Goal: Task Accomplishment & Management: Complete application form

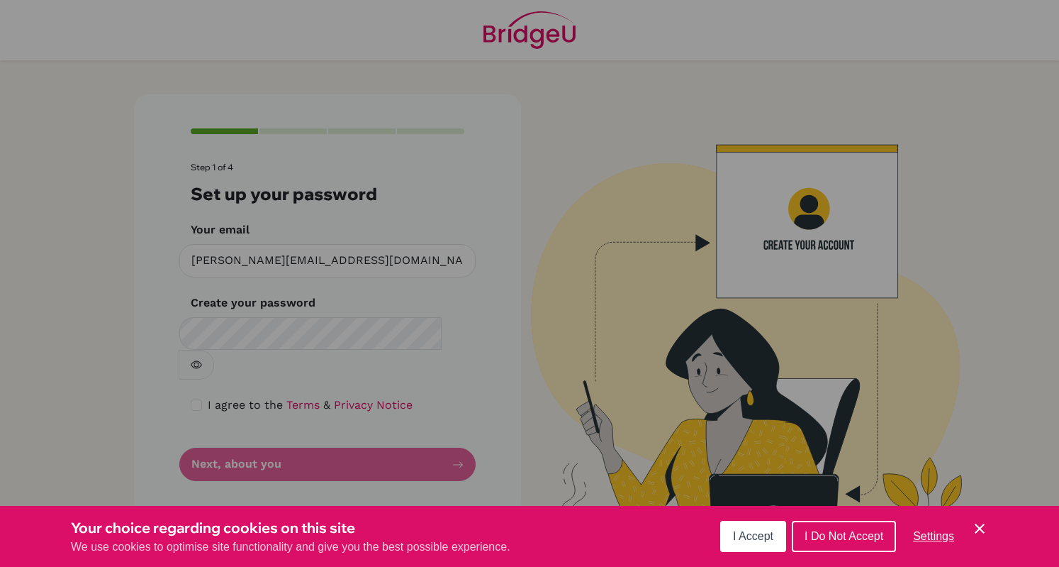
click at [979, 531] on icon "Cookie Control Close Icon" at bounding box center [979, 528] width 17 height 17
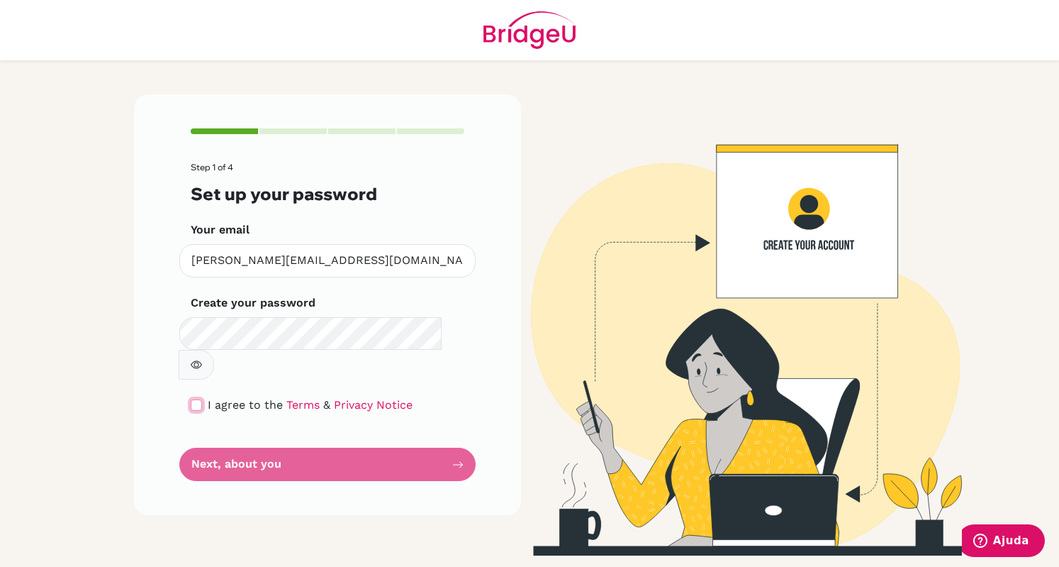
click at [197, 399] on input "checkbox" at bounding box center [196, 404] width 11 height 11
checkbox input "true"
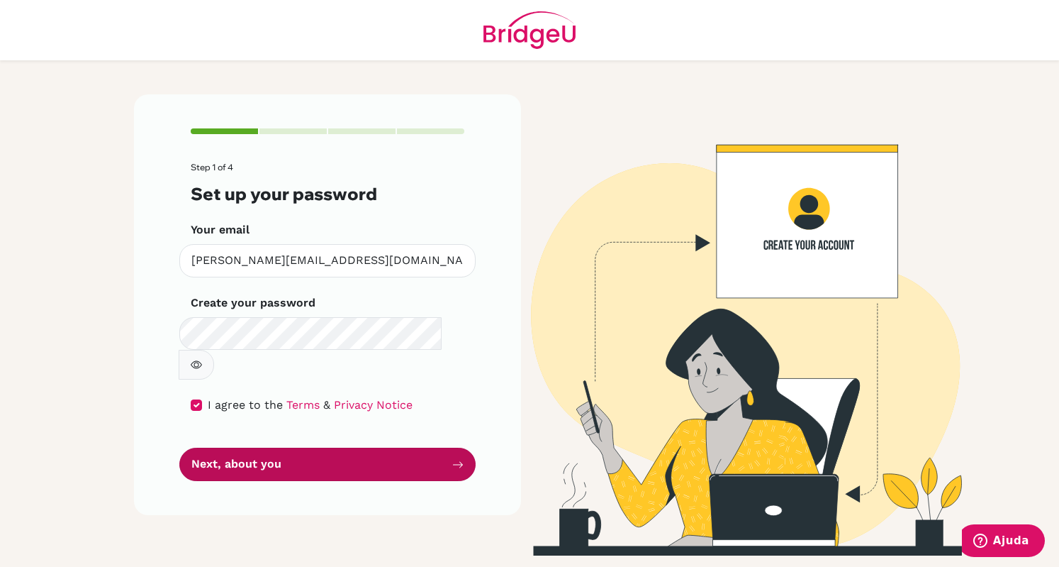
click at [284, 447] on button "Next, about you" at bounding box center [327, 463] width 296 height 33
click at [367, 447] on button "Next, about you" at bounding box center [327, 463] width 296 height 33
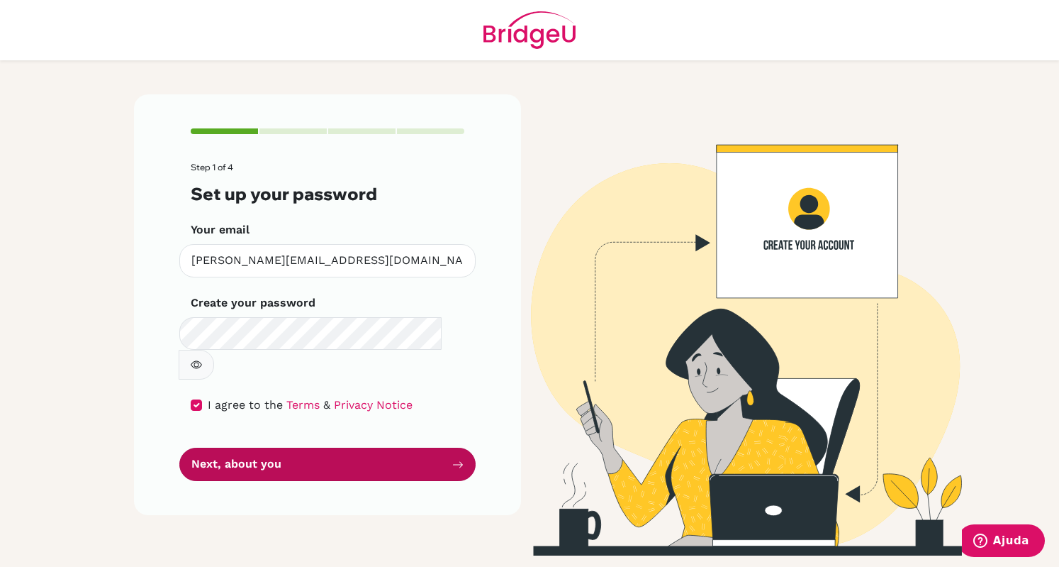
click at [367, 447] on button "Next, about you" at bounding box center [327, 463] width 296 height 33
click at [284, 447] on button "Next, about you" at bounding box center [327, 463] width 296 height 33
click at [289, 447] on button "Next, about you" at bounding box center [327, 463] width 296 height 33
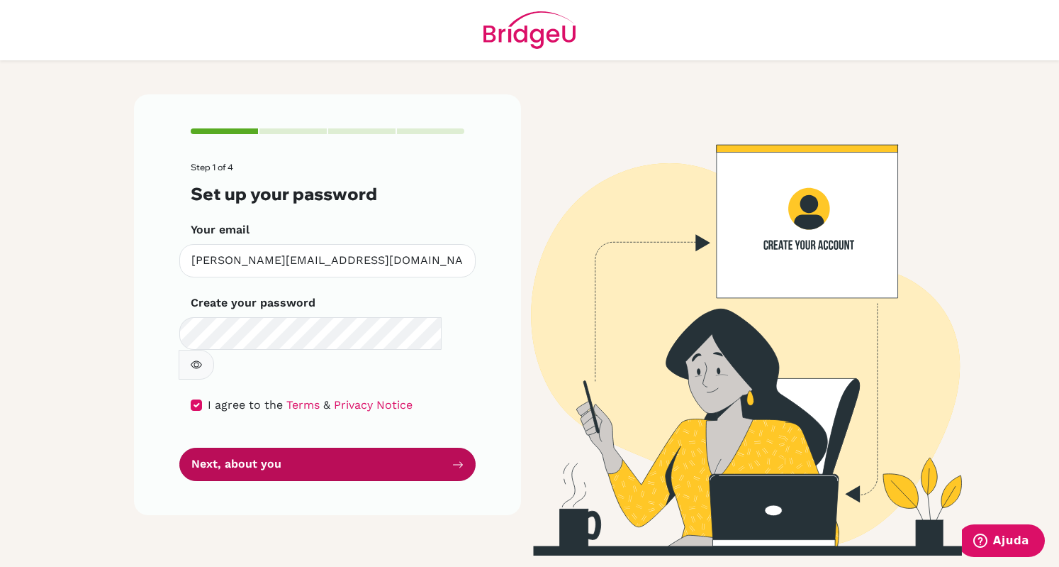
click at [289, 447] on button "Next, about you" at bounding box center [327, 463] width 296 height 33
click at [303, 447] on button "Next, about you" at bounding box center [327, 463] width 296 height 33
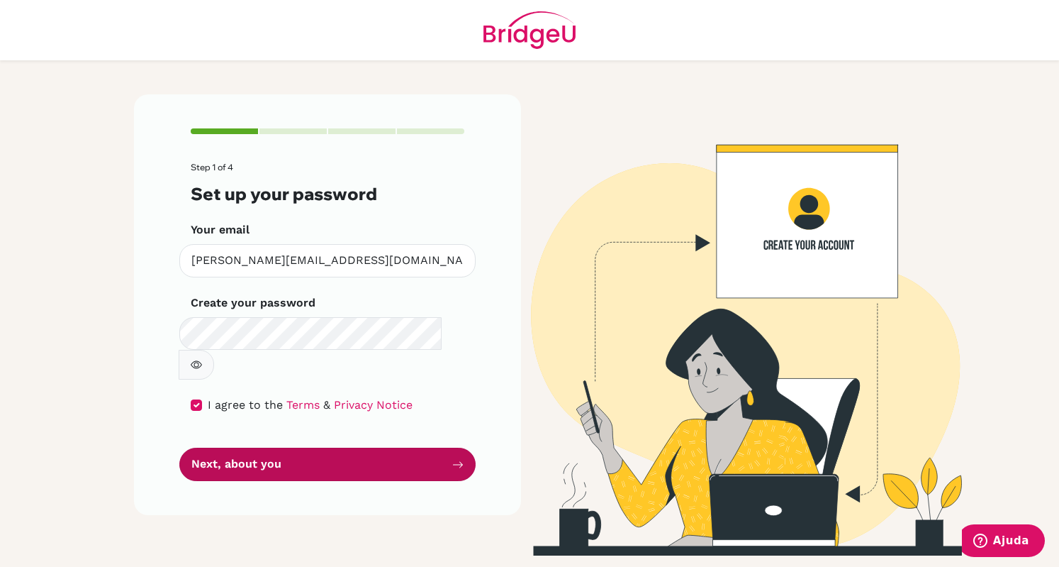
click at [303, 447] on button "Next, about you" at bounding box center [327, 463] width 296 height 33
click at [301, 447] on button "Next, about you" at bounding box center [327, 463] width 296 height 33
click at [272, 447] on button "Next, about you" at bounding box center [327, 463] width 296 height 33
click at [279, 447] on button "Next, about you" at bounding box center [327, 463] width 296 height 33
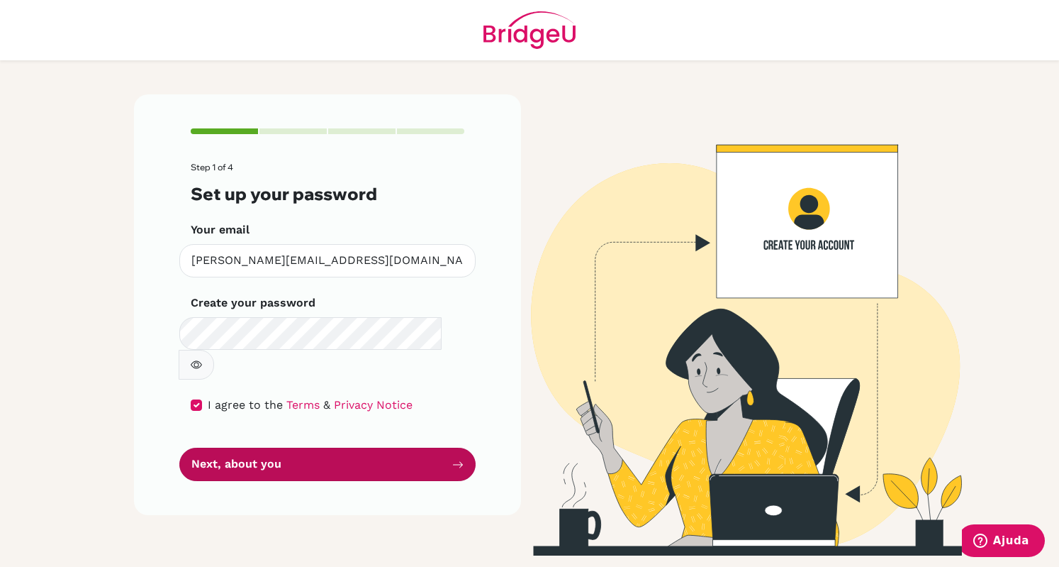
click at [279, 447] on button "Next, about you" at bounding box center [327, 463] width 296 height 33
click at [465, 447] on button "Next, about you" at bounding box center [327, 463] width 296 height 33
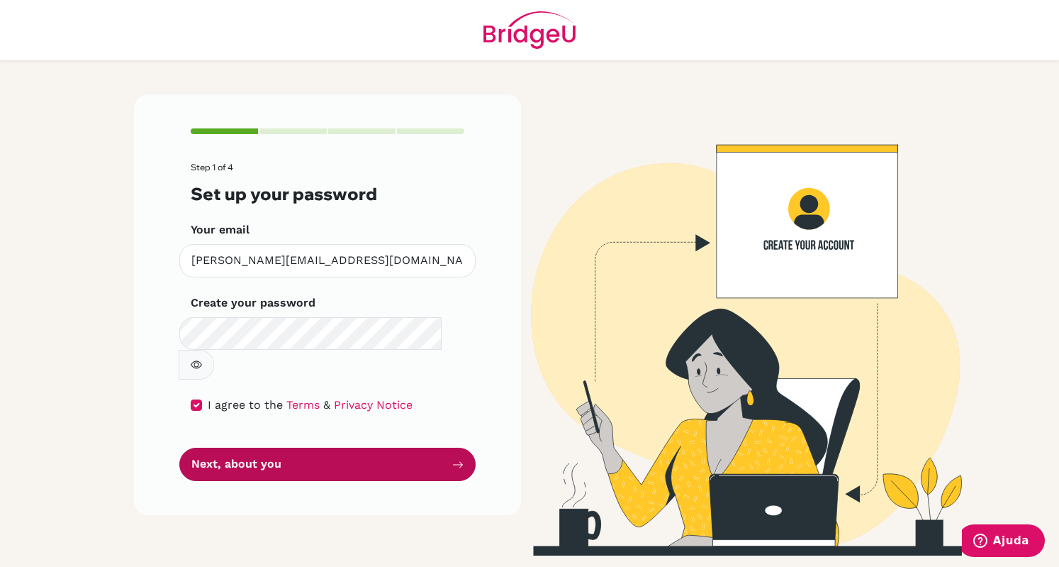
click at [465, 447] on button "Next, about you" at bounding box center [327, 463] width 296 height 33
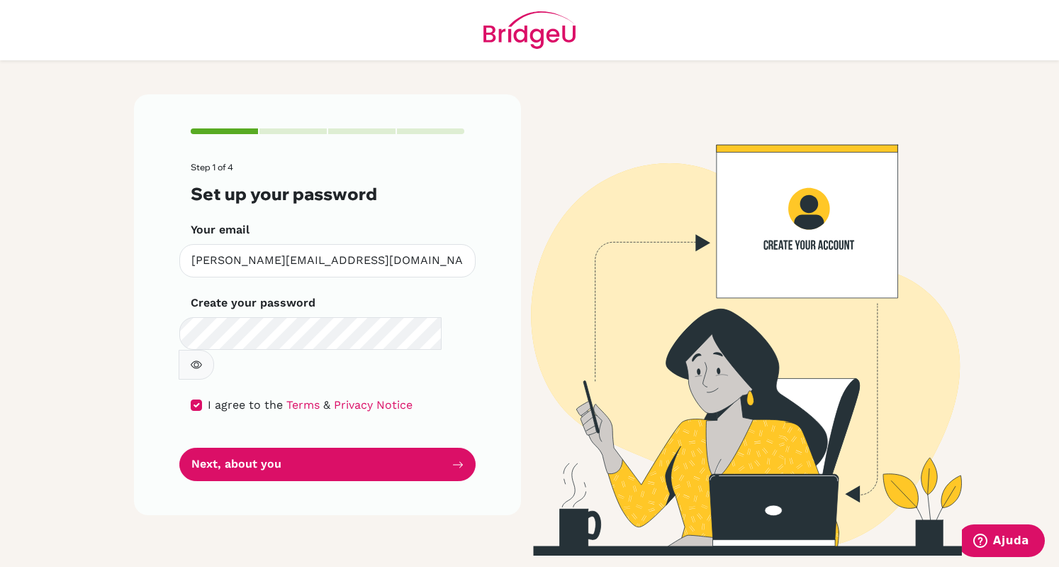
click at [477, 435] on div "Step 1 of 4 Set up your password Your email joao.vitor@ear.com.br Invalid email…" at bounding box center [327, 304] width 387 height 420
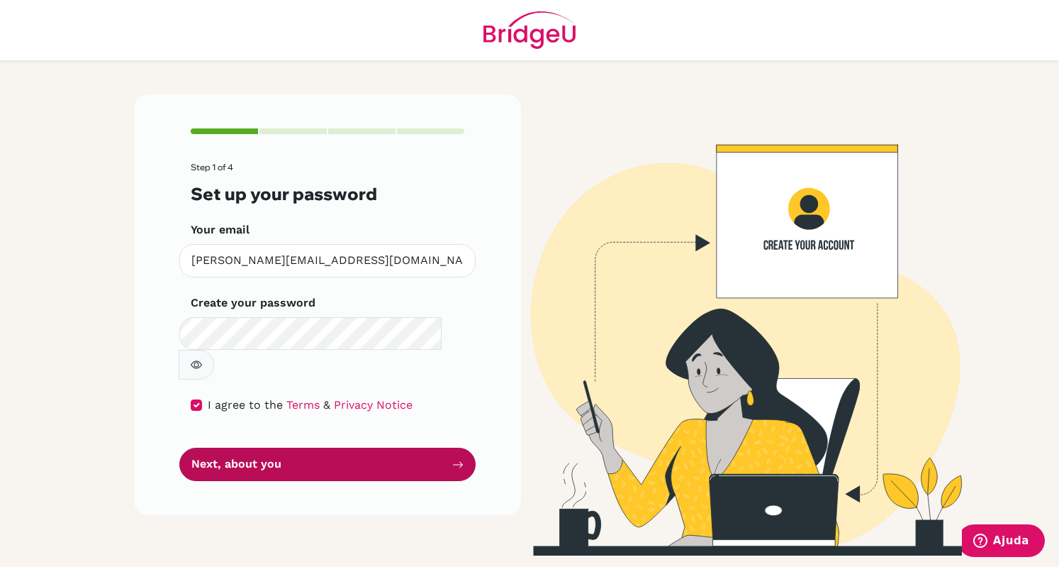
click at [469, 447] on button "Next, about you" at bounding box center [327, 463] width 296 height 33
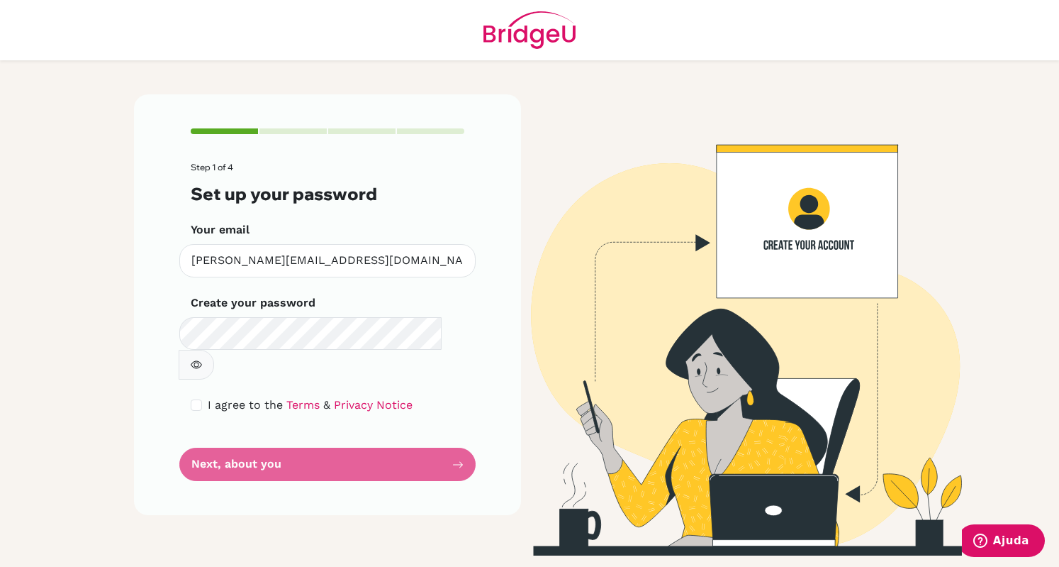
click at [201, 396] on div "I agree to the Terms & Privacy Notice" at bounding box center [328, 404] width 274 height 17
click at [200, 399] on input "checkbox" at bounding box center [196, 404] width 11 height 11
checkbox input "true"
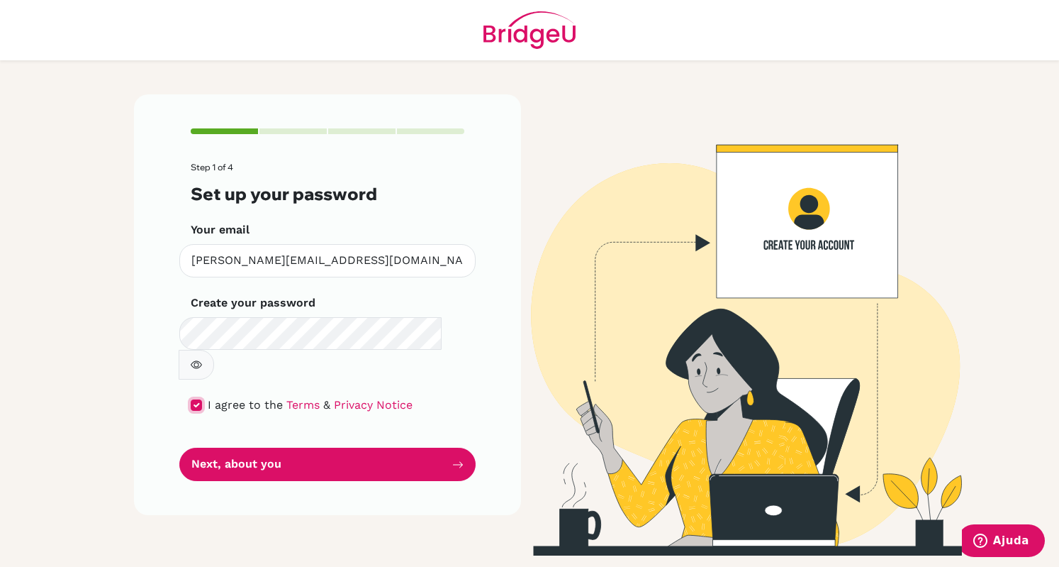
click at [179, 447] on button "Next, about you" at bounding box center [327, 463] width 296 height 33
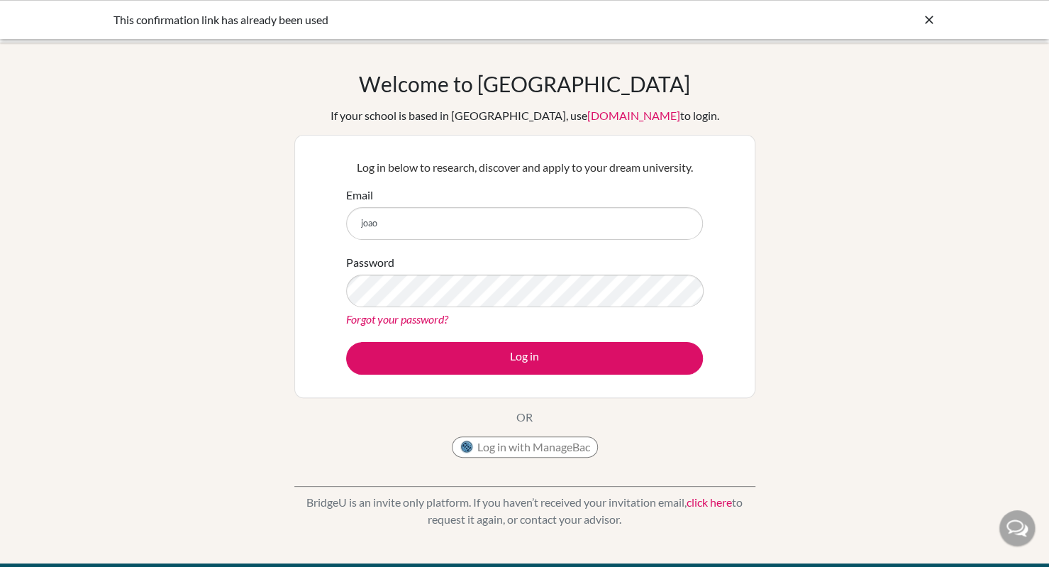
type input "[PERSON_NAME][EMAIL_ADDRESS][DOMAIN_NAME]"
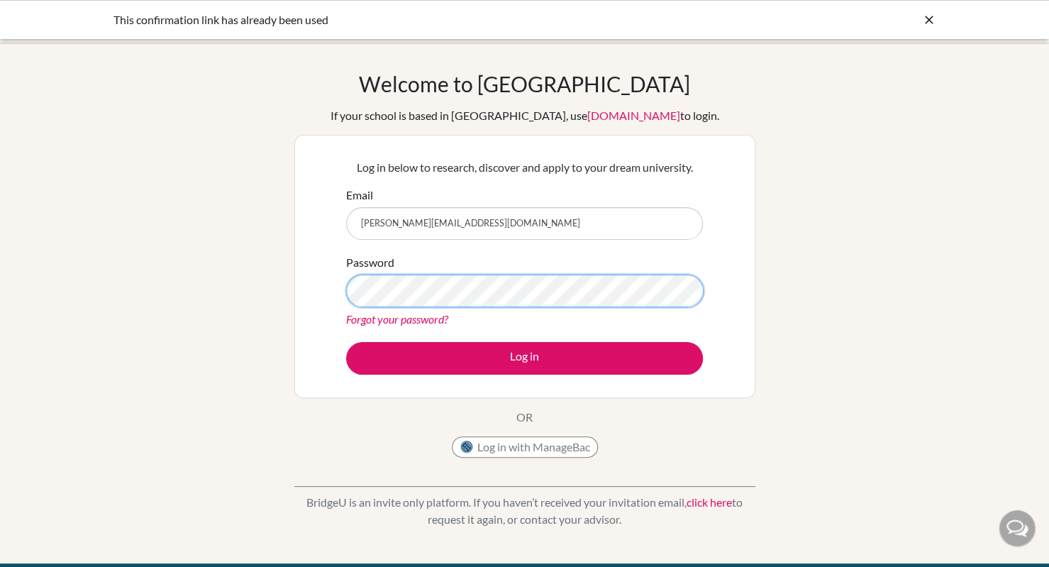
click at [346, 342] on button "Log in" at bounding box center [524, 358] width 357 height 33
